Goal: Task Accomplishment & Management: Manage account settings

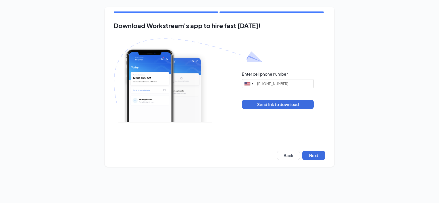
type input "(463) 333-0175"
click at [322, 155] on button "Next" at bounding box center [313, 155] width 23 height 9
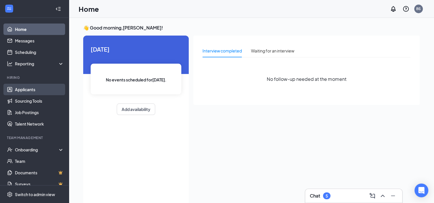
click at [28, 85] on link "Applicants" at bounding box center [39, 89] width 49 height 11
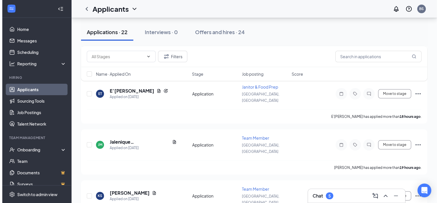
scroll to position [83, 0]
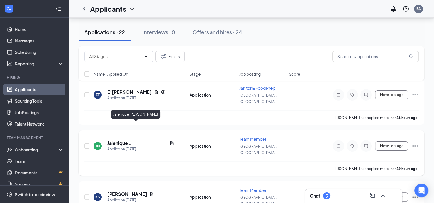
click at [145, 140] on h5 "Jalenique [PERSON_NAME]" at bounding box center [137, 143] width 60 height 6
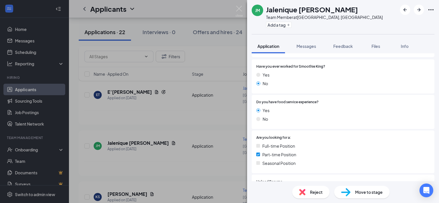
scroll to position [99, 0]
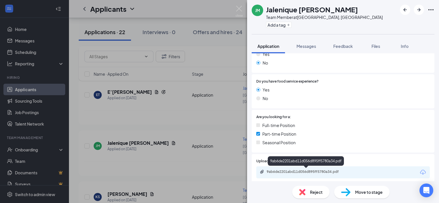
click at [324, 171] on div "9ab6de2201abd11d056d895ff5780a34.pdf" at bounding box center [306, 172] width 80 height 5
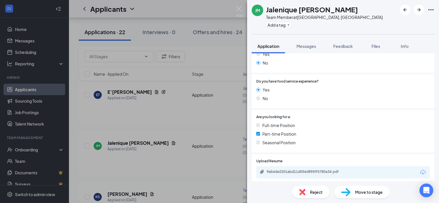
click at [311, 189] on span "Reject" at bounding box center [316, 192] width 13 height 6
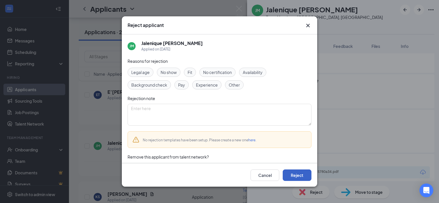
click at [302, 176] on button "Reject" at bounding box center [297, 175] width 29 height 11
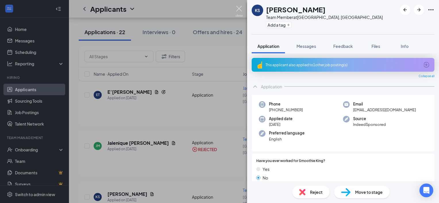
click at [240, 9] on img at bounding box center [238, 11] width 7 height 11
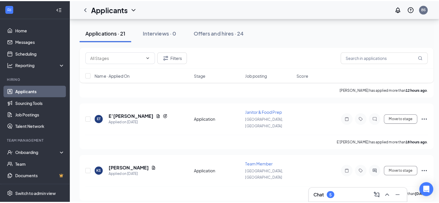
scroll to position [48, 0]
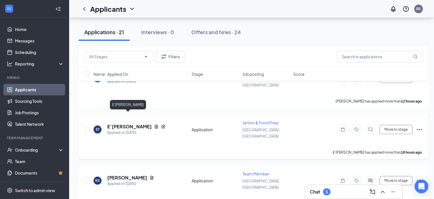
click at [129, 123] on h5 "E’[PERSON_NAME]" at bounding box center [129, 126] width 45 height 6
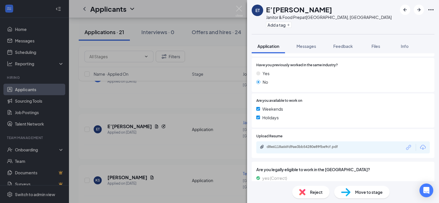
scroll to position [145, 0]
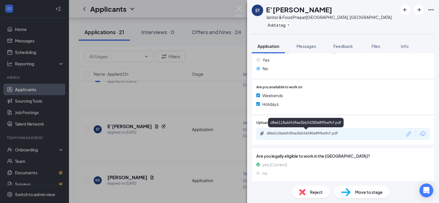
click at [332, 135] on div "d8e6118a66fd9ae3bb54280e89fbe9cf.pdf" at bounding box center [306, 133] width 80 height 5
click at [315, 190] on span "Reject" at bounding box center [316, 192] width 13 height 6
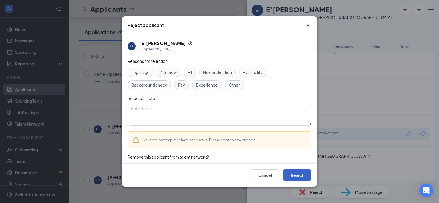
click at [300, 176] on button "Reject" at bounding box center [297, 175] width 29 height 11
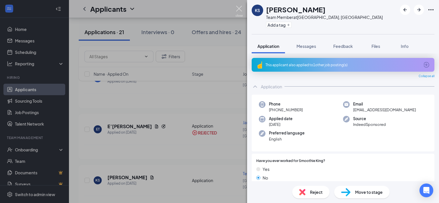
click at [237, 6] on img at bounding box center [238, 11] width 7 height 11
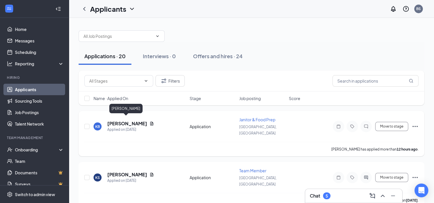
click at [131, 121] on h5 "[PERSON_NAME]" at bounding box center [127, 124] width 40 height 6
